Goal: Use online tool/utility

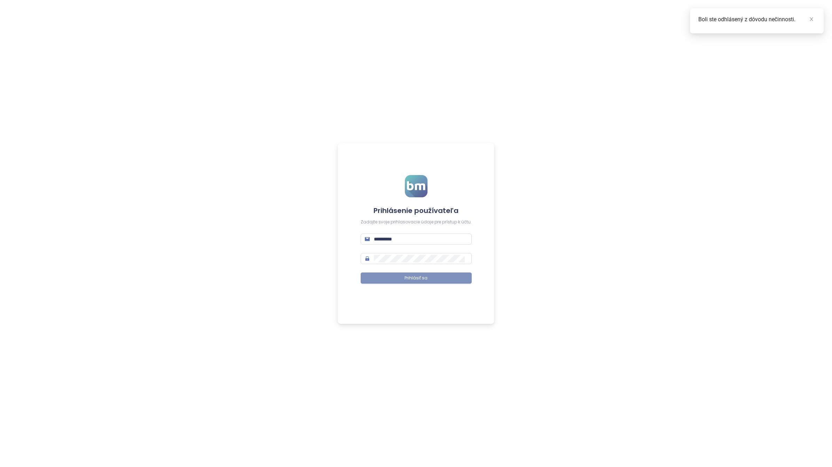
click at [408, 280] on span "Prihlásiť sa" at bounding box center [416, 278] width 23 height 7
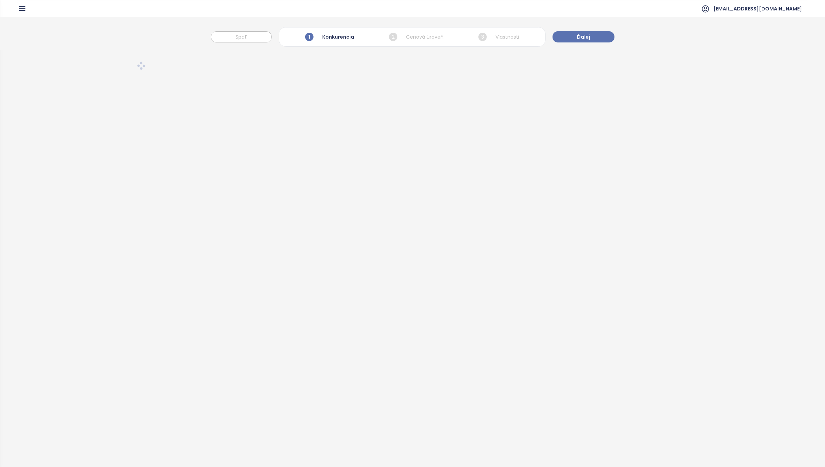
click at [347, 129] on div at bounding box center [412, 275] width 825 height 450
click at [582, 34] on span "Ďalej" at bounding box center [583, 37] width 13 height 8
click at [331, 40] on div "1 Konkurencia" at bounding box center [329, 37] width 50 height 12
click at [254, 36] on button "Späť" at bounding box center [242, 36] width 61 height 11
